Goal: Task Accomplishment & Management: Manage account settings

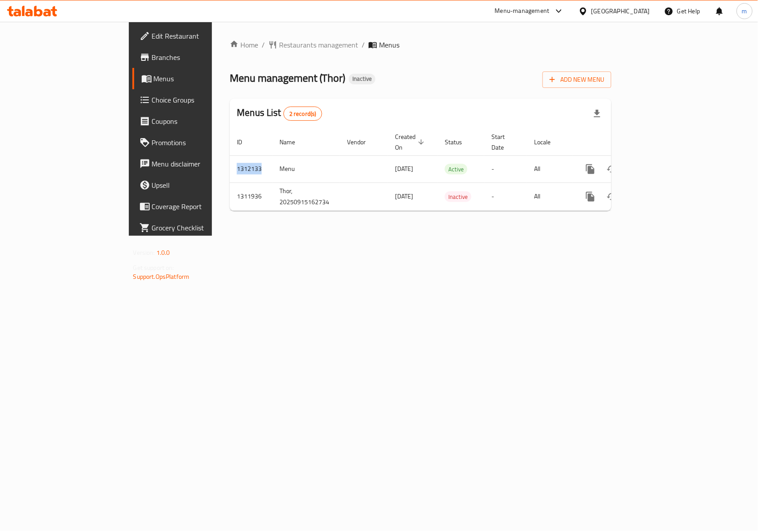
drag, startPoint x: 180, startPoint y: 160, endPoint x: 141, endPoint y: 155, distance: 39.1
click at [212, 155] on div "Home / Restaurants management / Menus Menu management ( Thor ) Inactive Add New…" at bounding box center [420, 129] width 417 height 214
click at [443, 80] on div "Menu management ( Thor ) Inactive Add New Menu" at bounding box center [421, 78] width 382 height 20
click at [152, 57] on span "Branches" at bounding box center [200, 57] width 96 height 11
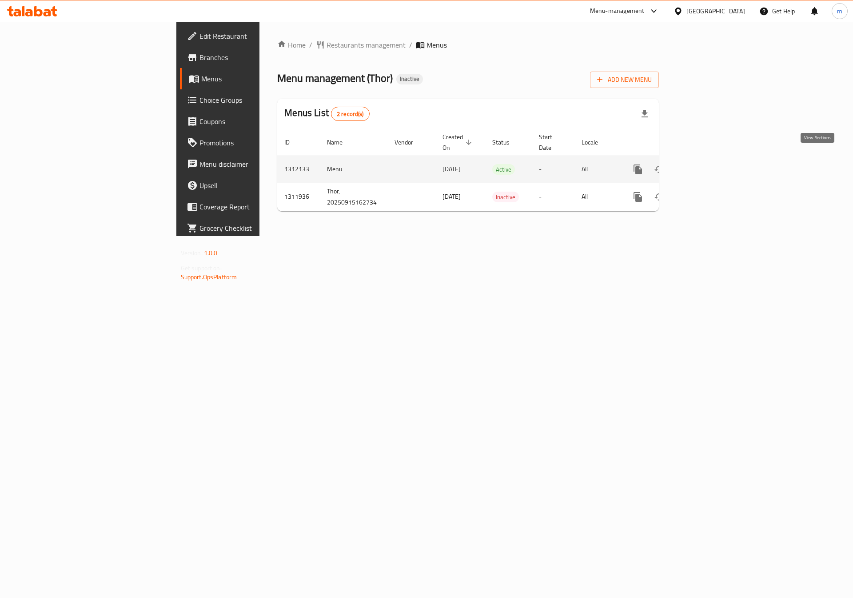
click at [707, 164] on icon "enhanced table" at bounding box center [702, 169] width 11 height 11
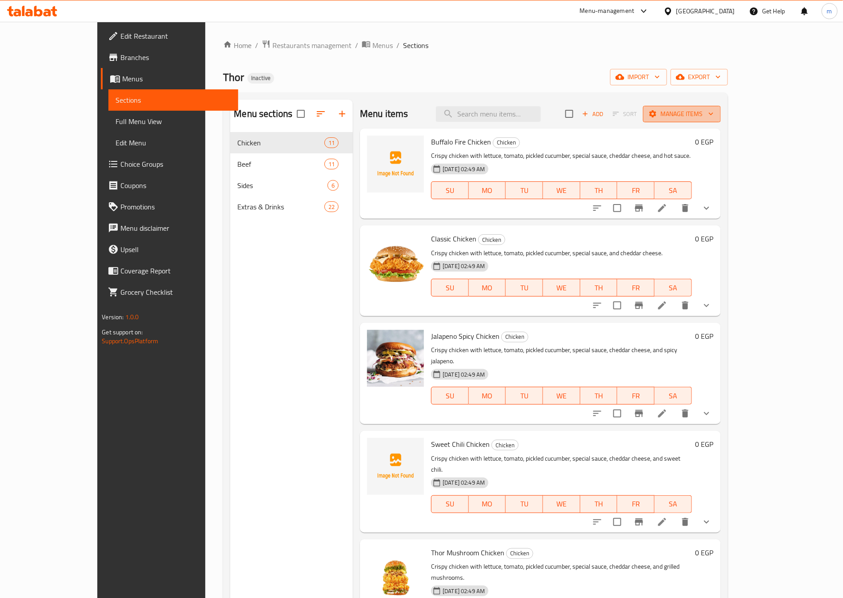
click at [714, 114] on span "Manage items" at bounding box center [682, 113] width 64 height 11
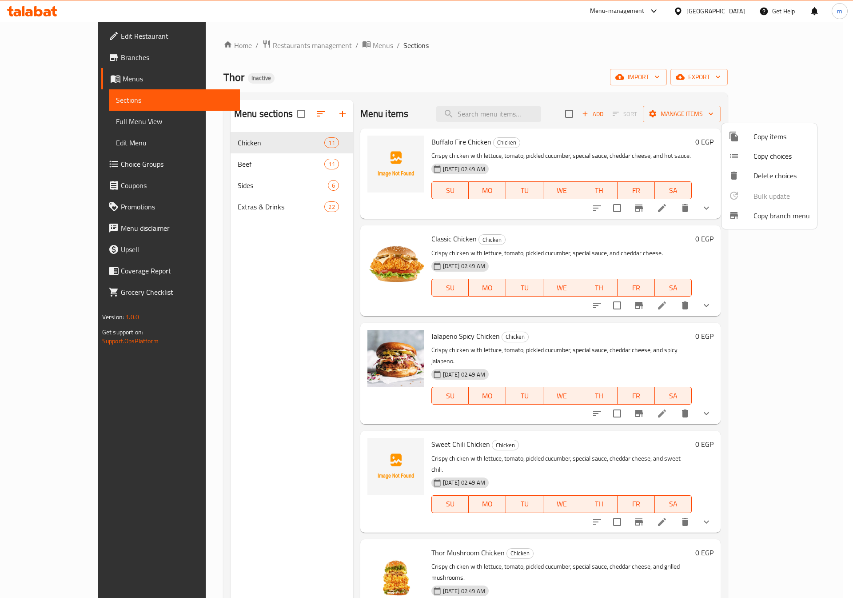
click at [789, 216] on span "Copy branch menu" at bounding box center [782, 215] width 56 height 11
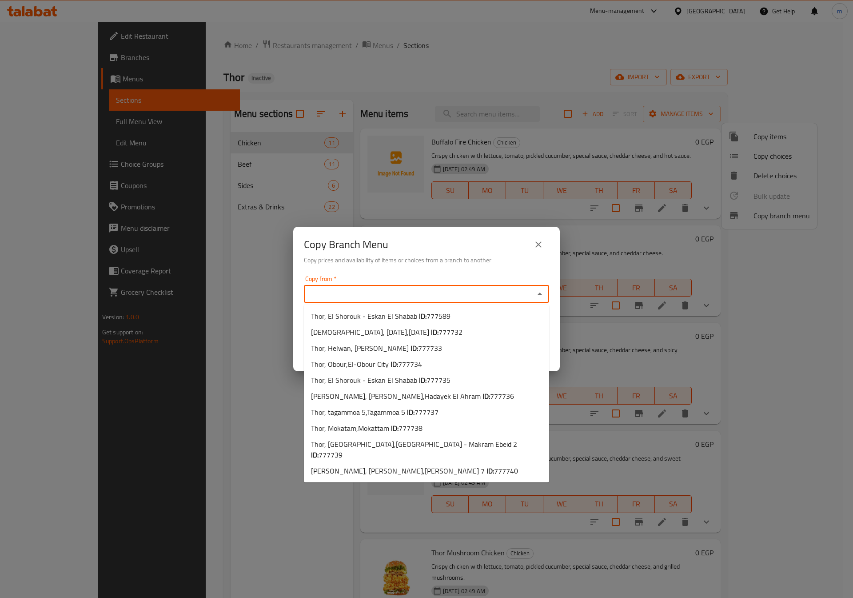
click at [360, 291] on input "Copy from   *" at bounding box center [419, 294] width 225 height 12
paste input "777589"
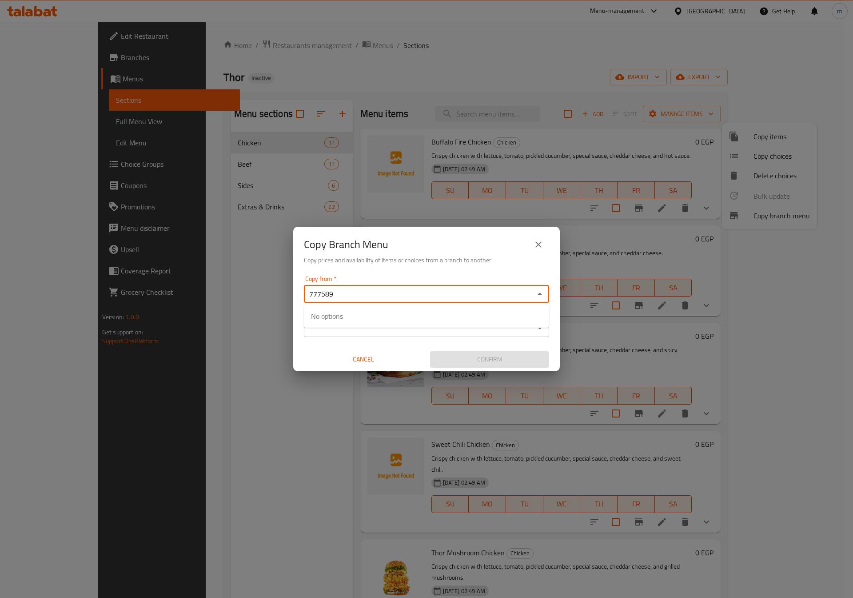
type input "777589"
click at [417, 290] on input "777589" at bounding box center [419, 294] width 225 height 12
click at [428, 275] on div "Copy from   * Copy from * Copy to   * Copy to * Cancel Confirm" at bounding box center [426, 321] width 267 height 99
click at [416, 291] on input "Copy from   *" at bounding box center [419, 294] width 225 height 12
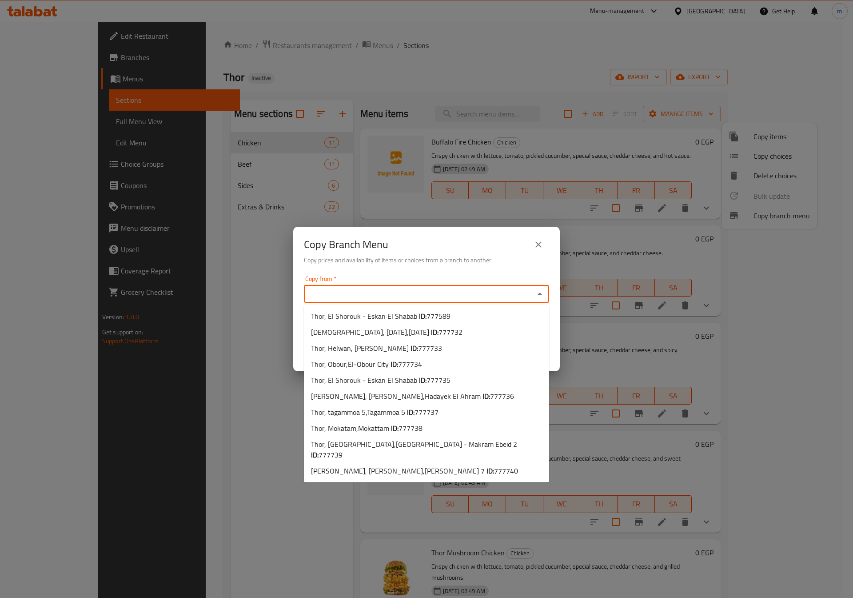
paste input "777589"
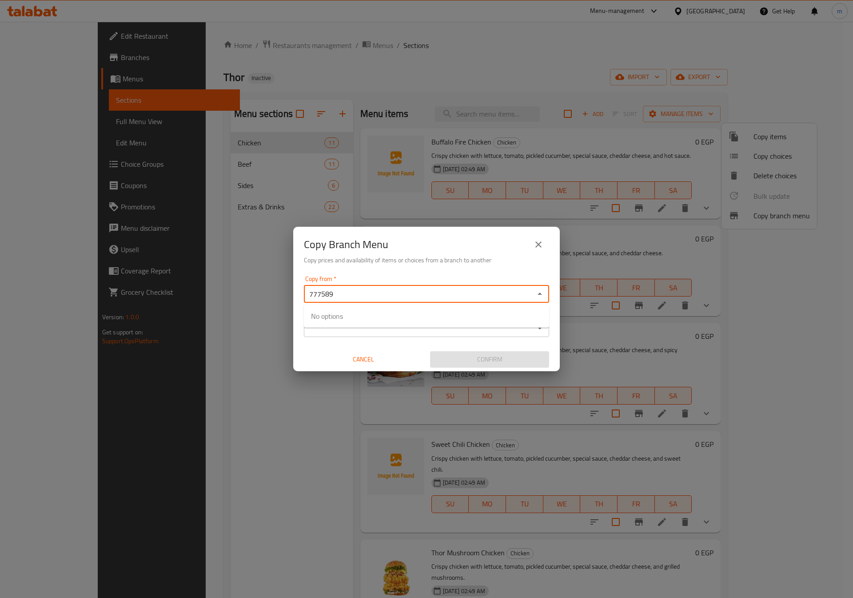
click at [308, 295] on input "777589" at bounding box center [419, 294] width 225 height 12
click at [344, 292] on input "777589" at bounding box center [419, 294] width 225 height 12
type input "7"
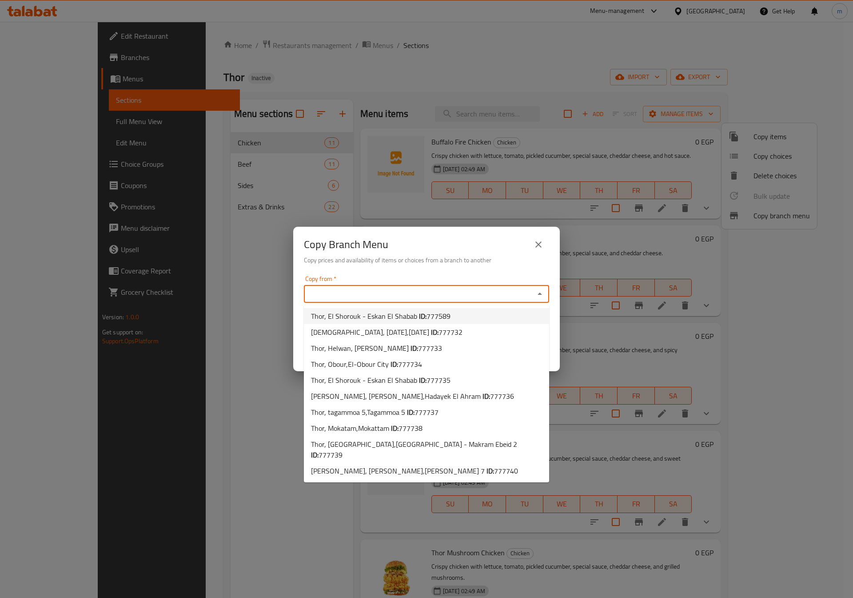
click at [460, 314] on li "Thor, El Shorouk - Eskan El Shabab ID: 777589" at bounding box center [426, 316] width 245 height 16
type input "Thor, El Shorouk - Eskan El Shabab"
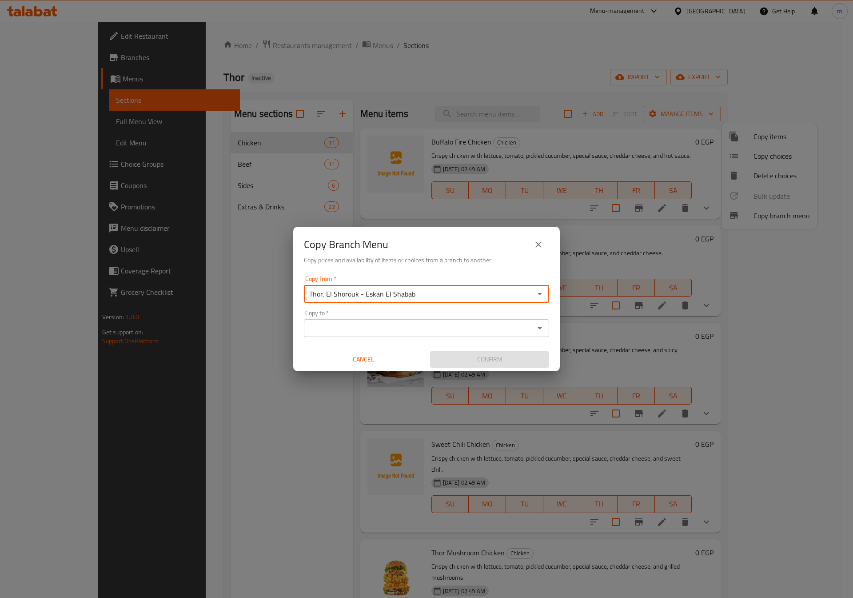
click at [347, 323] on input "Copy to   *" at bounding box center [419, 328] width 225 height 12
click at [350, 323] on input "Copy to   *" at bounding box center [419, 328] width 225 height 12
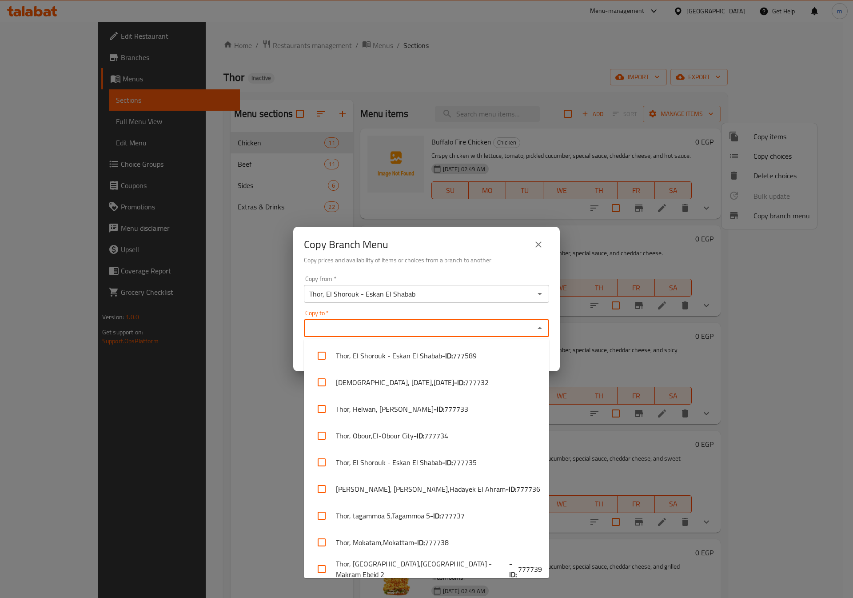
paste input "777735"
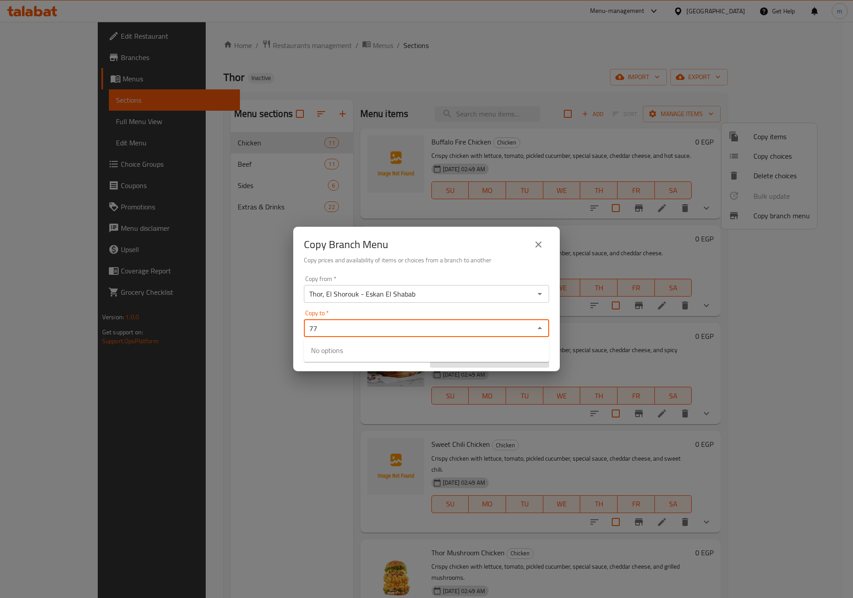
type input "7"
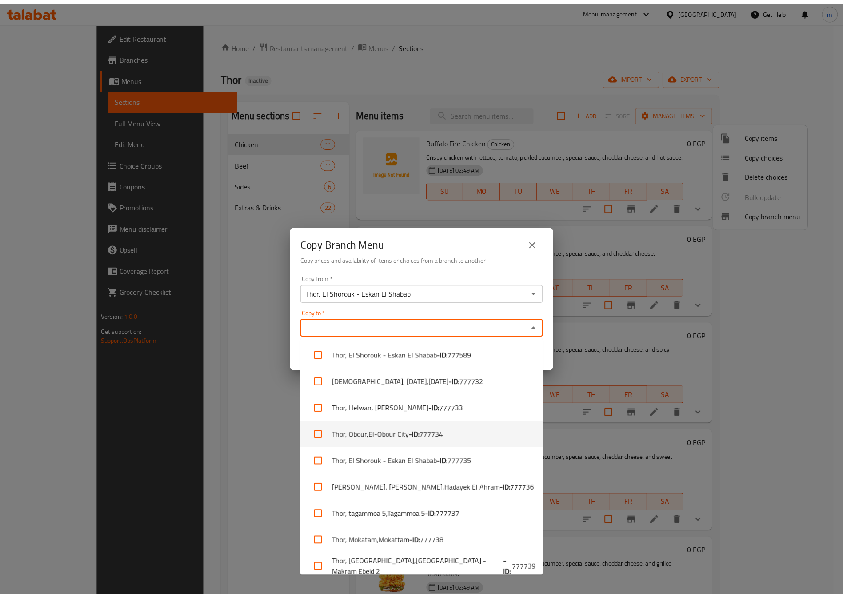
scroll to position [35, 0]
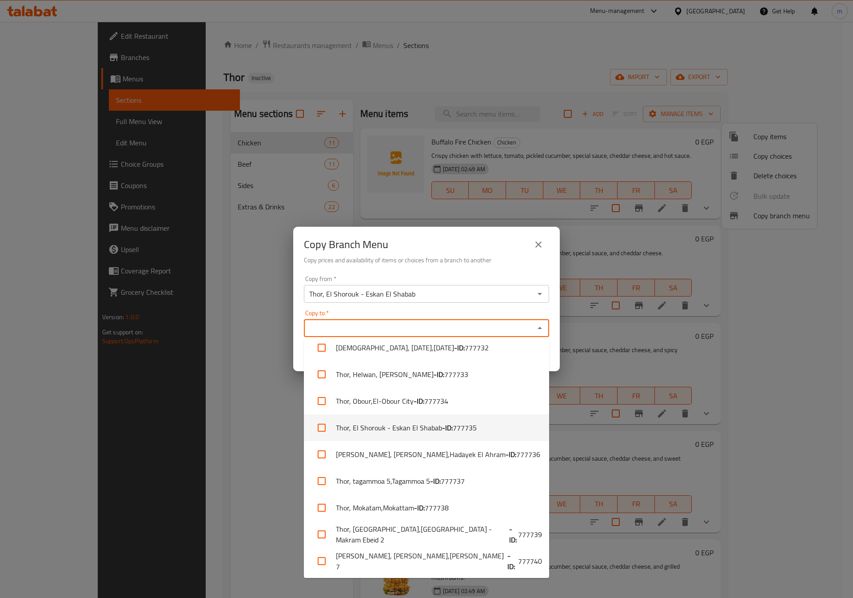
click at [425, 433] on li "[PERSON_NAME], El Shorouk - Eskan El Shabab - ID: 777735" at bounding box center [426, 427] width 245 height 27
checkbox input "true"
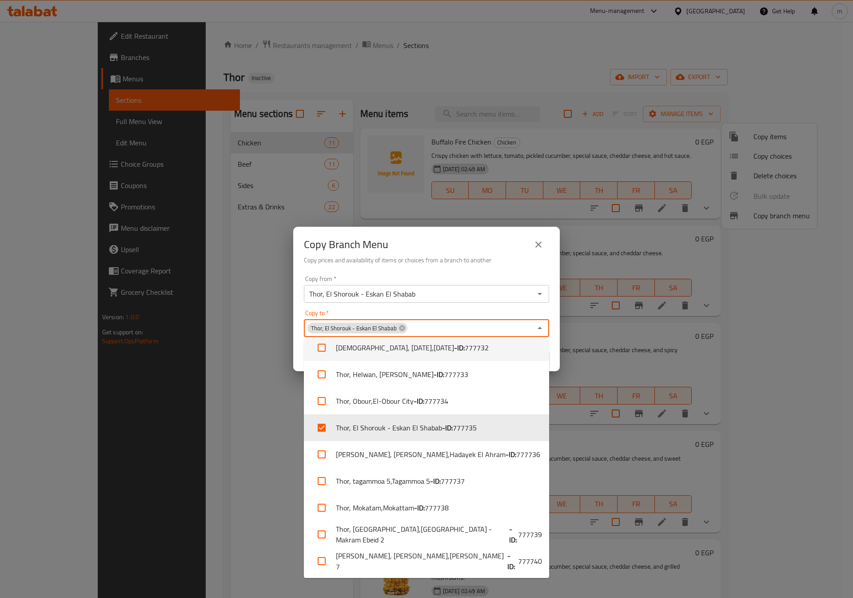
click at [464, 277] on div "Copy from   * Thor, El Shorouk - Eskan El Shabab Copy from *" at bounding box center [426, 289] width 245 height 27
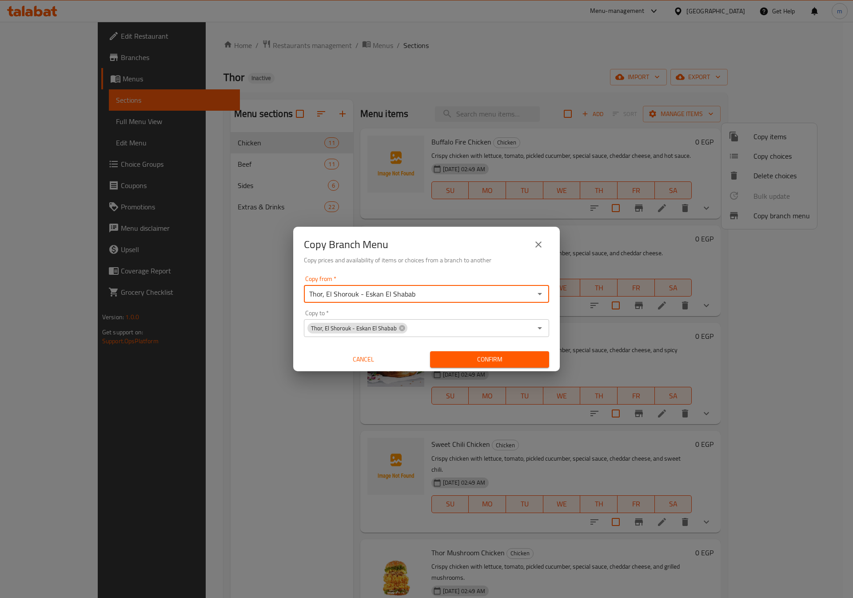
click at [482, 357] on span "Confirm" at bounding box center [489, 359] width 105 height 11
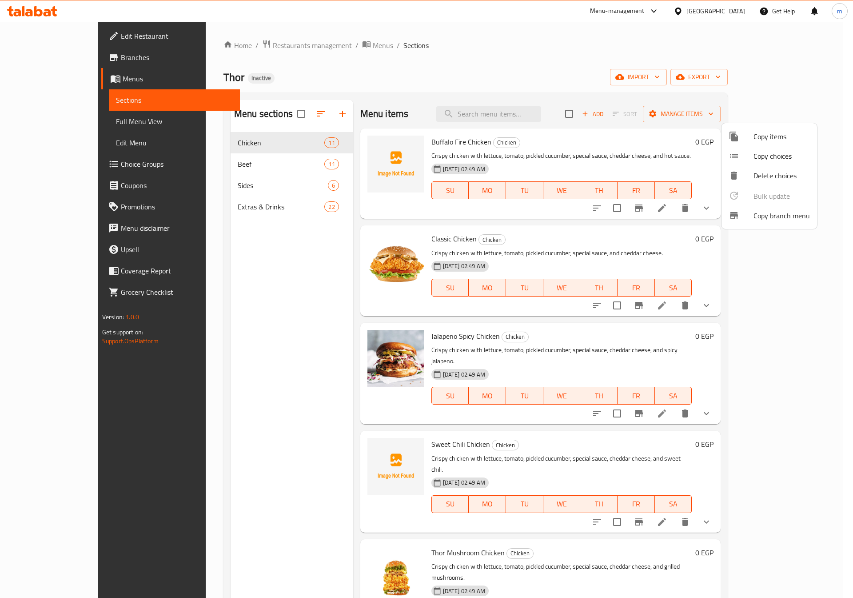
click at [460, 62] on div at bounding box center [426, 299] width 853 height 598
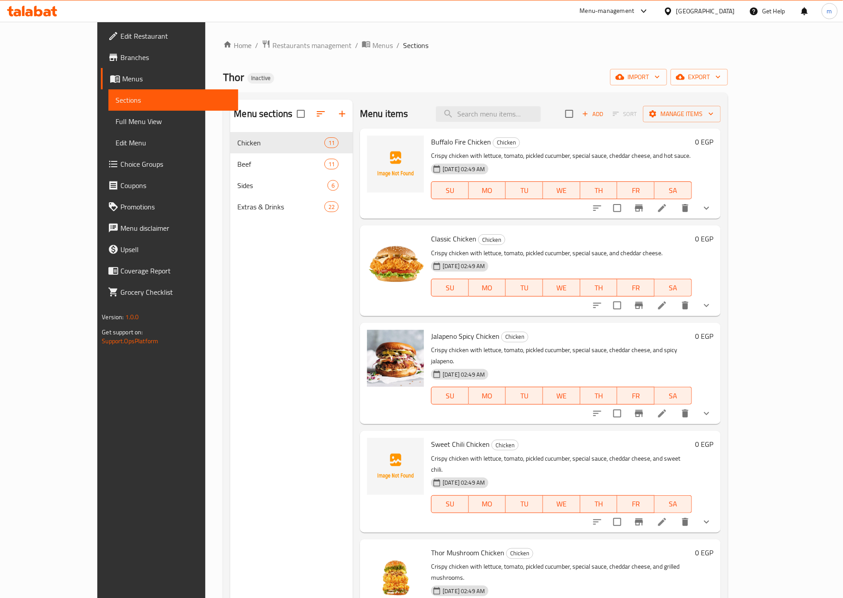
click at [116, 117] on span "Full Menu View" at bounding box center [174, 121] width 116 height 11
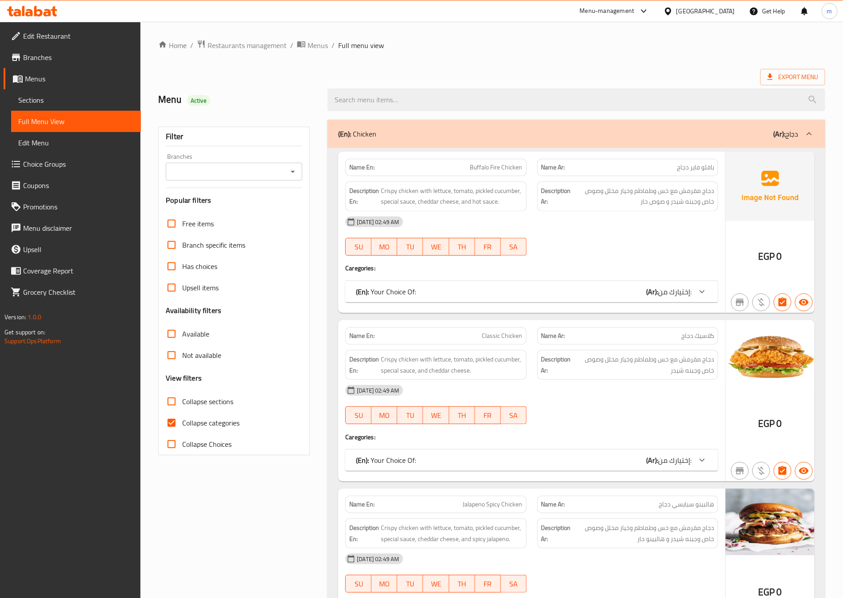
click at [188, 424] on span "Collapse categories" at bounding box center [210, 422] width 57 height 11
click at [182, 424] on input "Collapse categories" at bounding box center [171, 422] width 21 height 21
checkbox input "false"
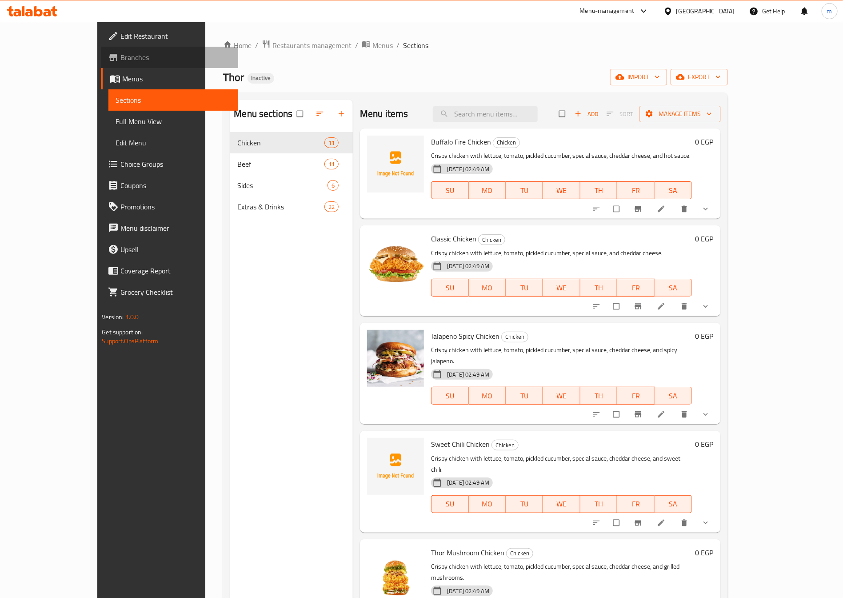
click at [120, 59] on span "Branches" at bounding box center [175, 57] width 111 height 11
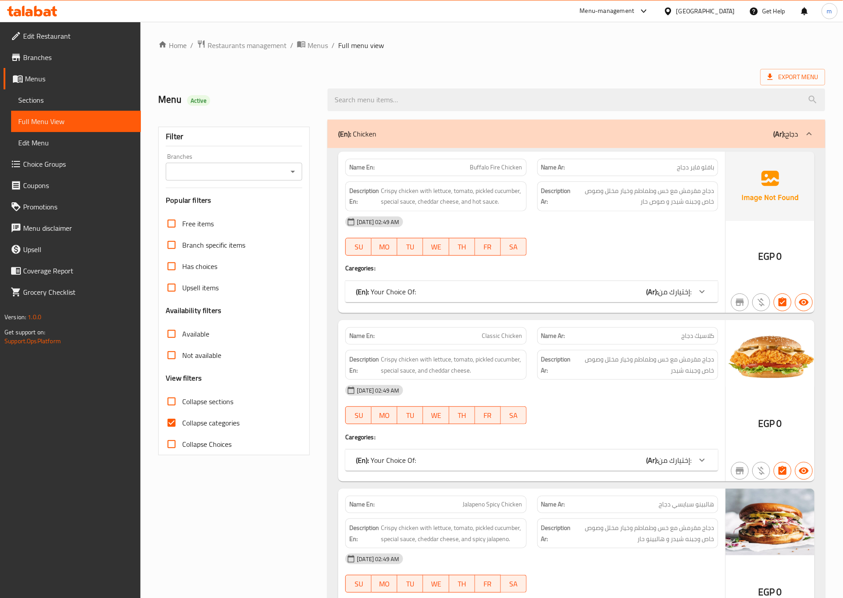
click at [60, 49] on link "Branches" at bounding box center [72, 57] width 137 height 21
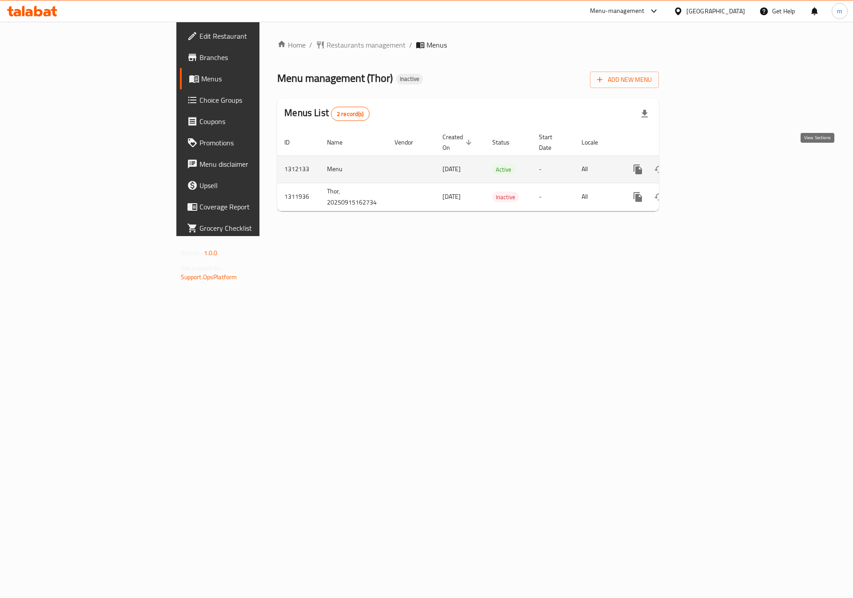
click at [706, 165] on icon "enhanced table" at bounding box center [702, 169] width 8 height 8
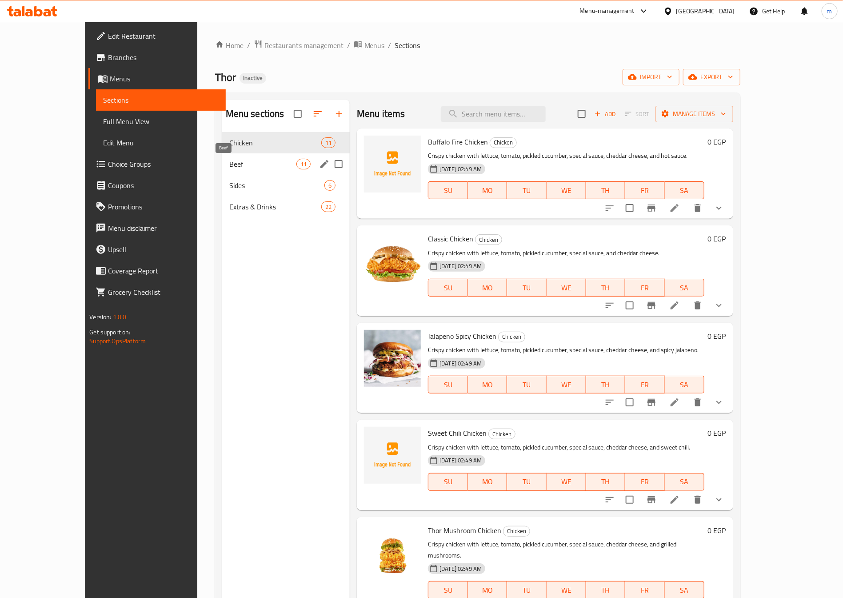
click at [229, 162] on span "Beef" at bounding box center [262, 164] width 67 height 11
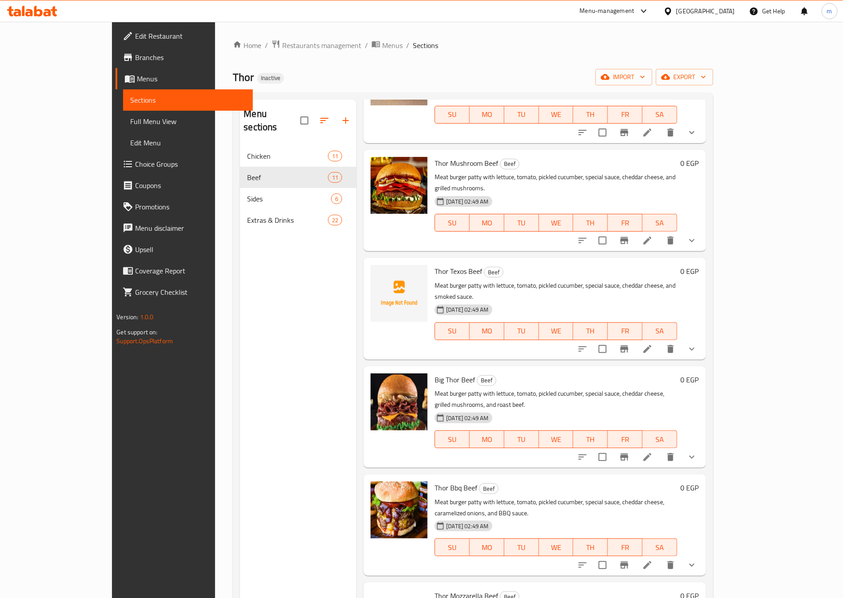
scroll to position [492, 0]
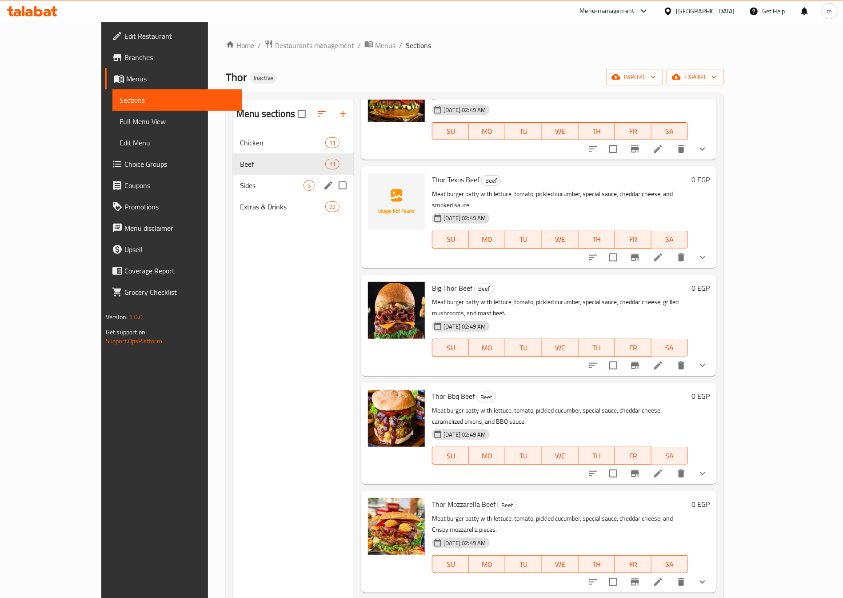
click at [233, 175] on div "Sides 6" at bounding box center [293, 185] width 121 height 21
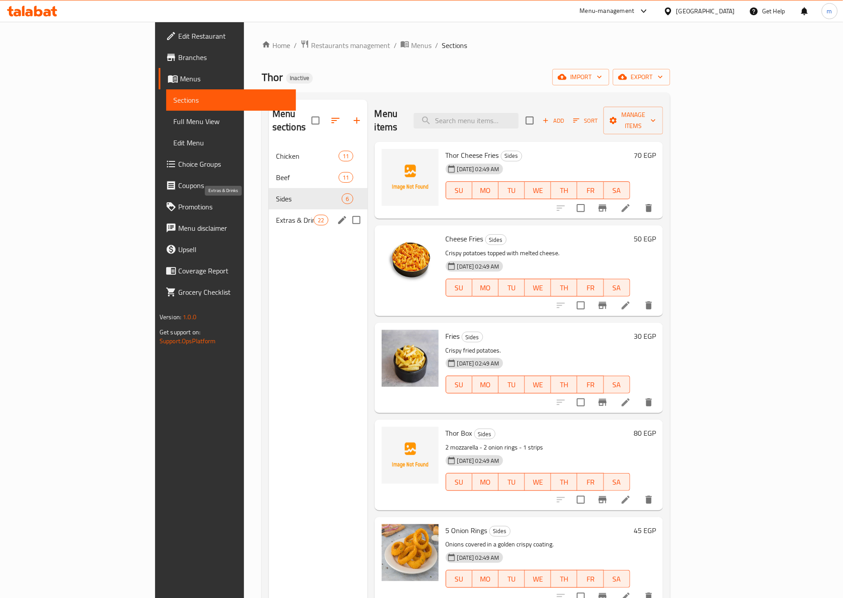
click at [276, 215] on span "Extras & Drinks" at bounding box center [295, 220] width 38 height 11
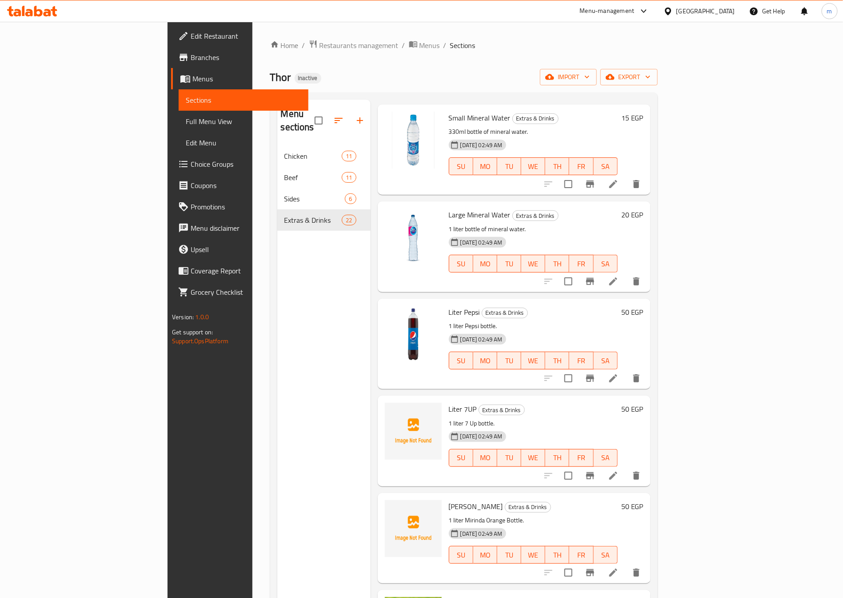
scroll to position [67, 0]
